Goal: Information Seeking & Learning: Learn about a topic

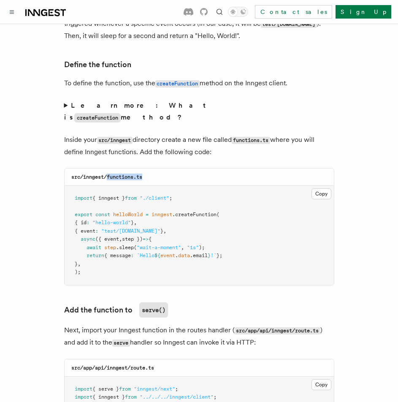
click at [9, 11] on button "Toggle navigation" at bounding box center [12, 12] width 10 height 10
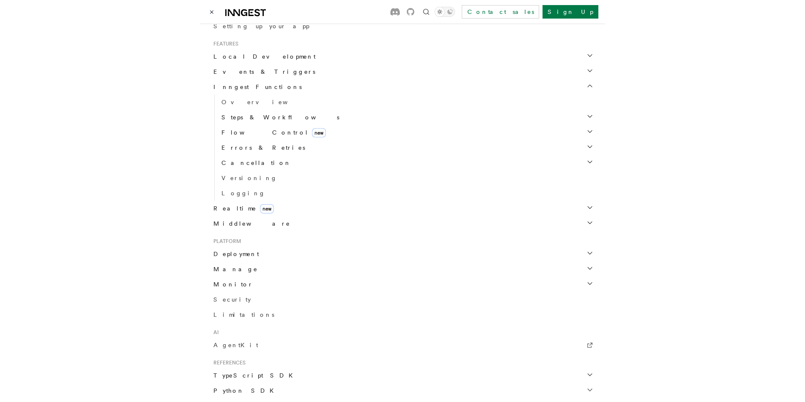
scroll to position [253, 0]
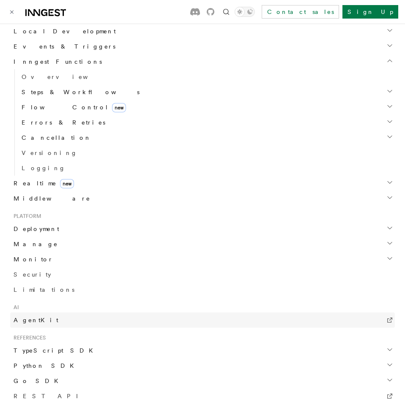
click at [38, 321] on link "AgentKit" at bounding box center [202, 320] width 384 height 15
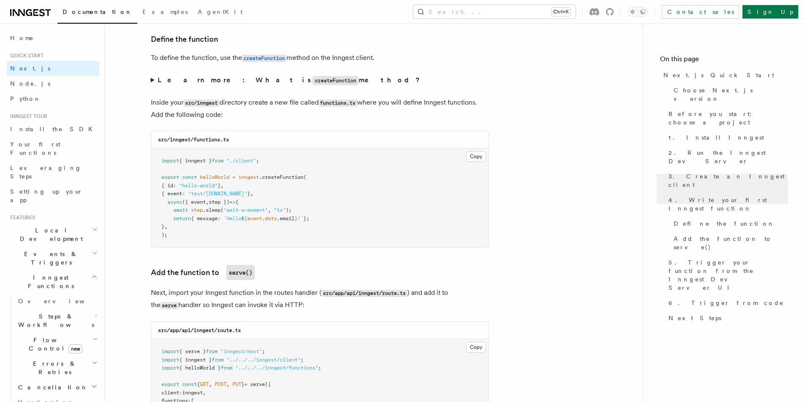
click at [282, 118] on p "Inside your src/inngest directory create a new file called functions.ts where y…" at bounding box center [320, 109] width 338 height 24
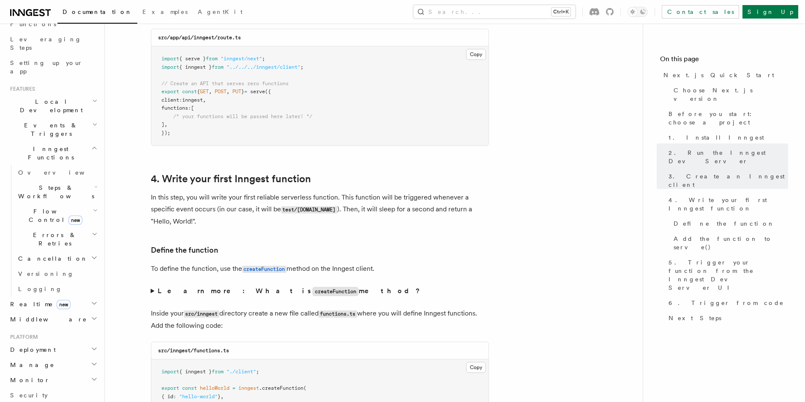
scroll to position [127, 0]
click at [91, 206] on h2 "Flow Control new" at bounding box center [57, 218] width 84 height 24
click at [93, 209] on icon "button" at bounding box center [95, 212] width 5 height 7
click at [94, 186] on icon "button" at bounding box center [95, 189] width 3 height 7
click at [43, 280] on span "AI Inference" at bounding box center [50, 287] width 49 height 15
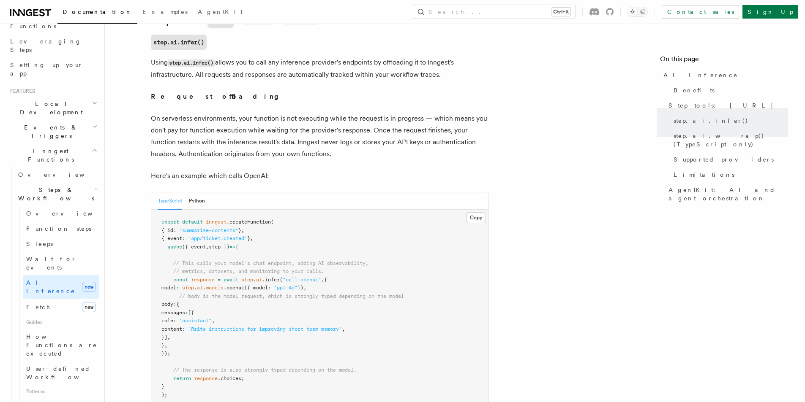
scroll to position [338, 0]
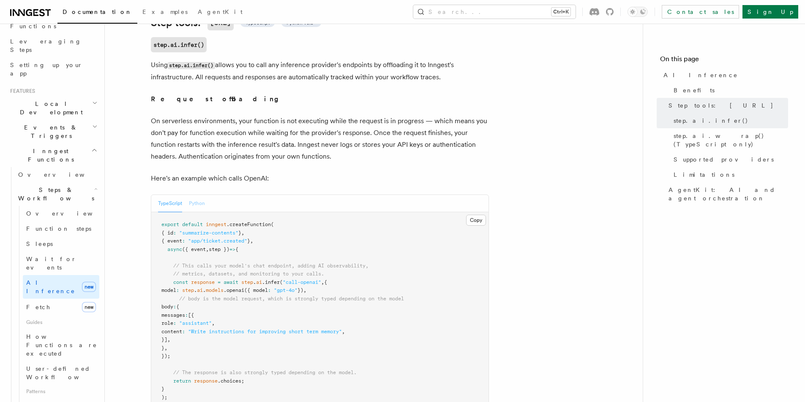
click at [198, 195] on button "Python" at bounding box center [197, 203] width 16 height 17
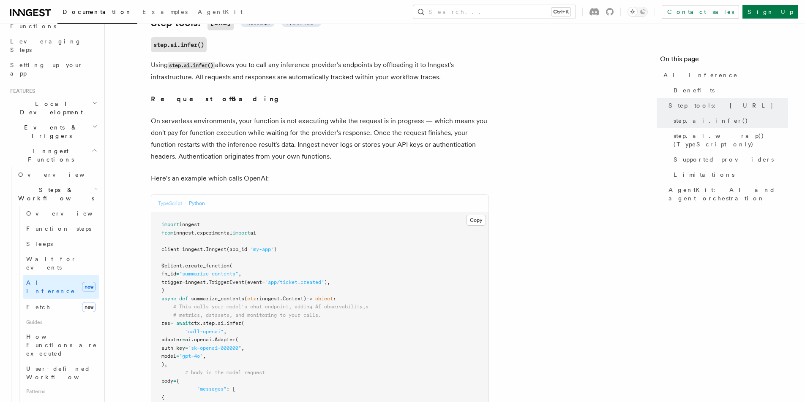
click at [173, 195] on button "TypeScript" at bounding box center [170, 203] width 24 height 17
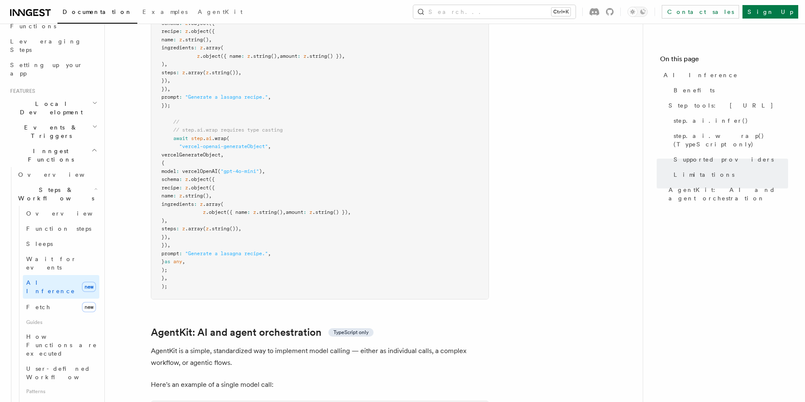
scroll to position [2407, 0]
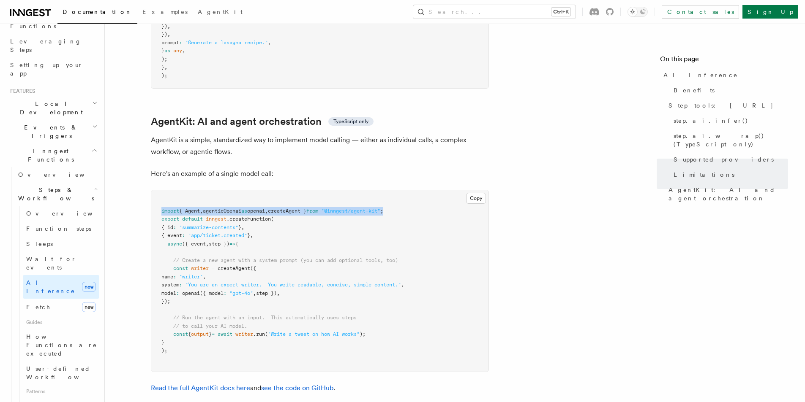
drag, startPoint x: 412, startPoint y: 172, endPoint x: 162, endPoint y: 172, distance: 250.0
click at [162, 190] on pre "import { Agent , agenticOpenai as openai , createAgent } from "@inngest/agent-k…" at bounding box center [319, 281] width 337 height 182
copy span "import { Agent , agenticOpenai as openai , createAgent } from "@inngest/agent-k…"
drag, startPoint x: 175, startPoint y: 229, endPoint x: 188, endPoint y: 256, distance: 29.9
click at [188, 256] on pre "import { Agent , agenticOpenai as openai , createAgent } from "@inngest/agent-k…" at bounding box center [319, 281] width 337 height 182
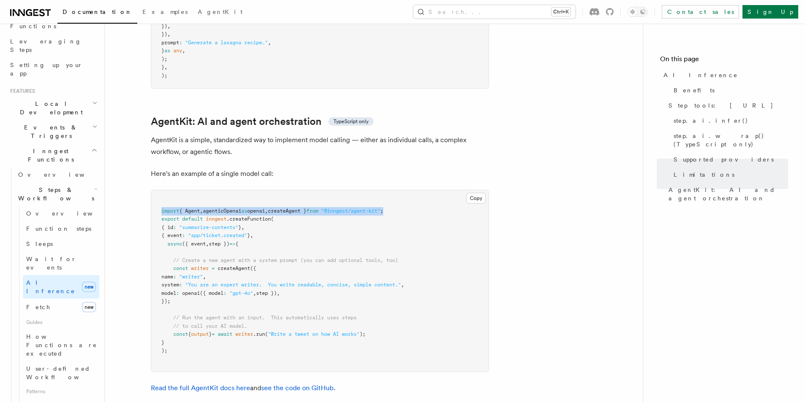
click at [186, 264] on pre "import { Agent , agenticOpenai as openai , createAgent } from "@inngest/agent-k…" at bounding box center [319, 281] width 337 height 182
copy code "// Create a new agent with a system prompt (you can add optional tools, too) co…"
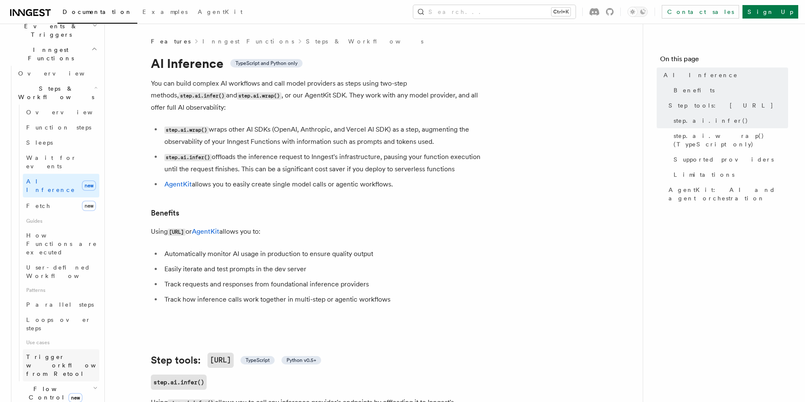
scroll to position [296, 0]
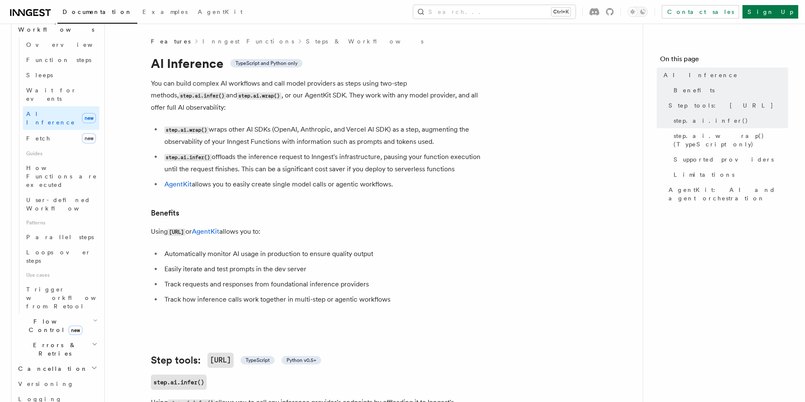
click at [94, 320] on icon "button" at bounding box center [95, 321] width 3 height 2
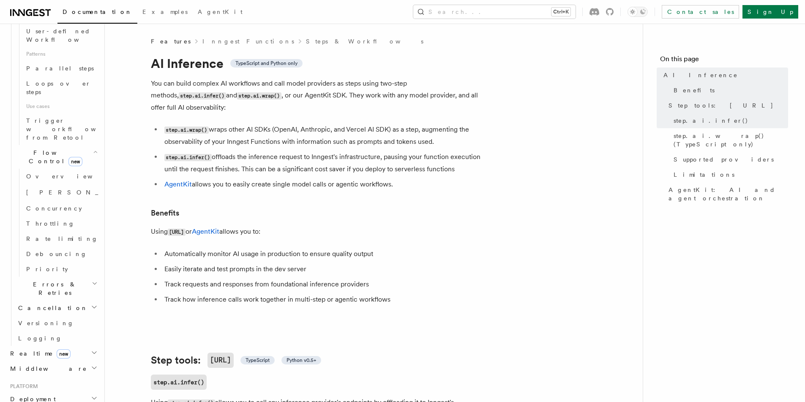
scroll to position [507, 0]
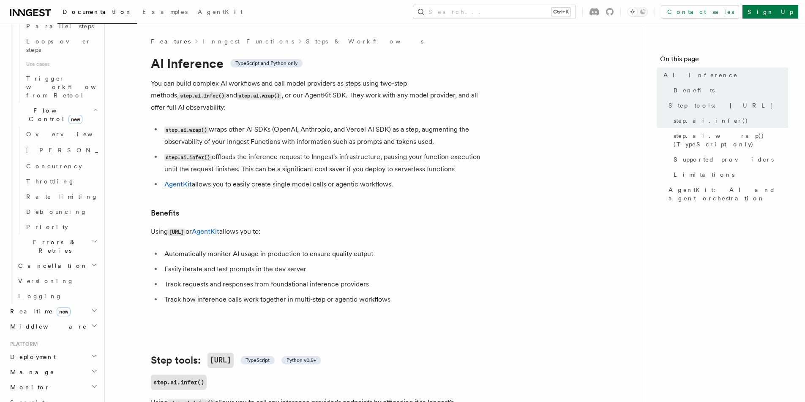
click at [91, 350] on h2 "Deployment" at bounding box center [53, 357] width 92 height 15
click at [91, 353] on icon "button" at bounding box center [94, 356] width 7 height 7
click at [85, 365] on h2 "Manage" at bounding box center [53, 372] width 92 height 15
click at [84, 380] on link "Environments" at bounding box center [57, 387] width 84 height 15
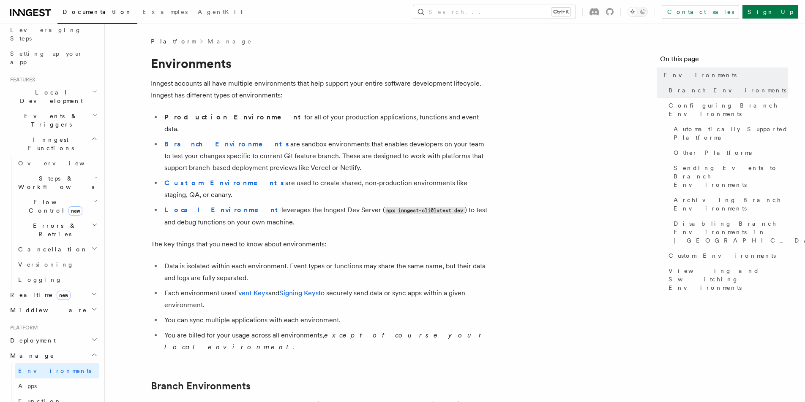
click at [91, 352] on icon "button" at bounding box center [94, 355] width 7 height 7
